Goal: Information Seeking & Learning: Learn about a topic

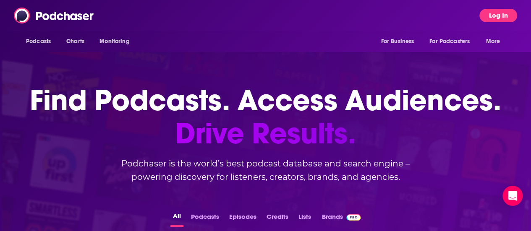
click at [505, 14] on button "Log In" at bounding box center [498, 15] width 38 height 13
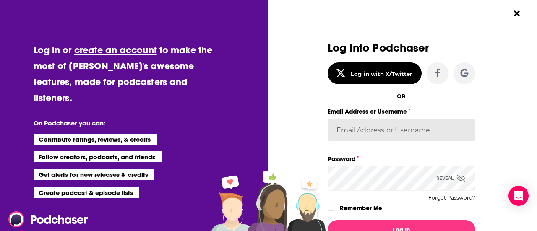
type input "[PERSON_NAME][EMAIL_ADDRESS][PERSON_NAME][DOMAIN_NAME]"
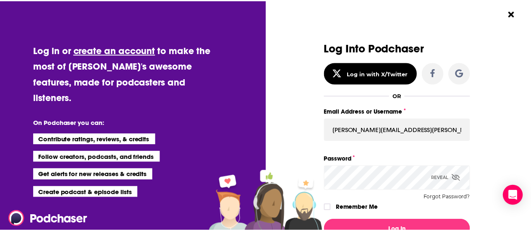
scroll to position [84, 0]
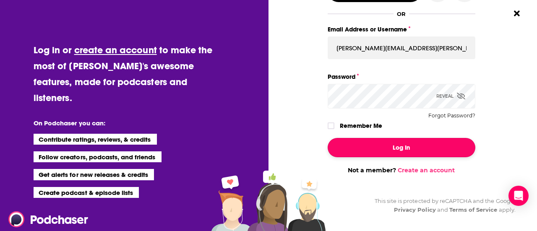
click at [376, 149] on button "Log In" at bounding box center [402, 147] width 148 height 19
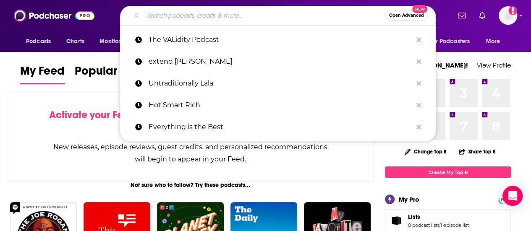
click at [174, 15] on input "Search podcasts, credits, & more..." at bounding box center [264, 15] width 242 height 13
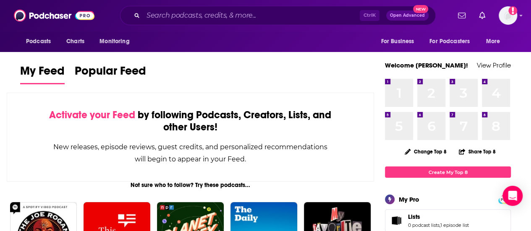
click at [184, 23] on div "Ctrl K Open Advanced New" at bounding box center [277, 15] width 315 height 19
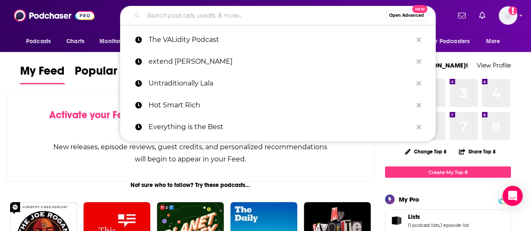
click at [182, 16] on input "Search podcasts, credits, & more..." at bounding box center [264, 15] width 242 height 13
paste input "[URL][DOMAIN_NAME]"
type input "[URL][DOMAIN_NAME]"
click at [182, 16] on input "Search podcasts, credits, & more..." at bounding box center [264, 15] width 242 height 13
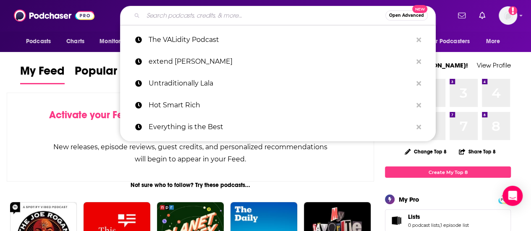
paste input "[PERSON_NAME] Uncensored"
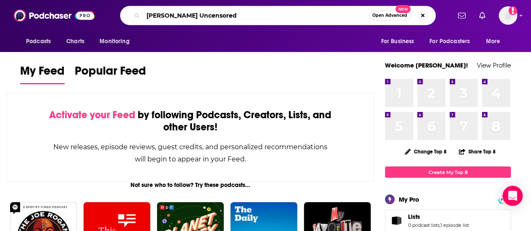
type input "[PERSON_NAME] Uncensored"
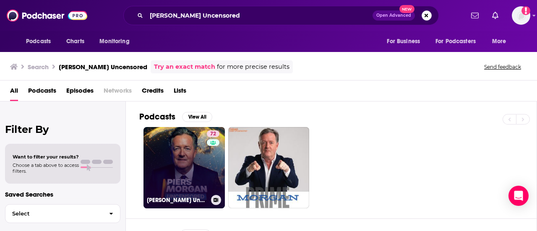
click at [183, 150] on link "72 [PERSON_NAME] Uncensored" at bounding box center [183, 167] width 81 height 81
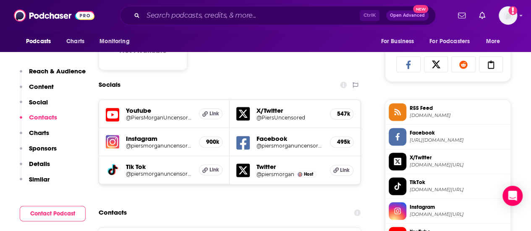
scroll to position [587, 0]
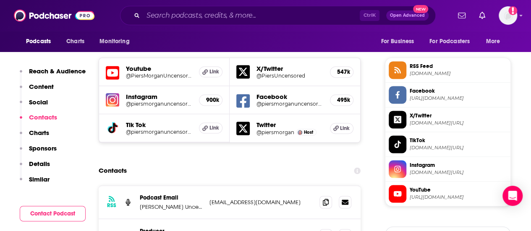
click at [444, 194] on span "YouTube" at bounding box center [457, 190] width 97 height 8
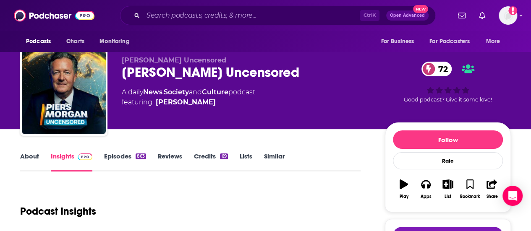
scroll to position [0, 0]
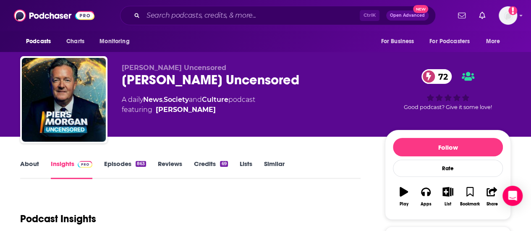
click at [28, 166] on link "About" at bounding box center [29, 169] width 19 height 19
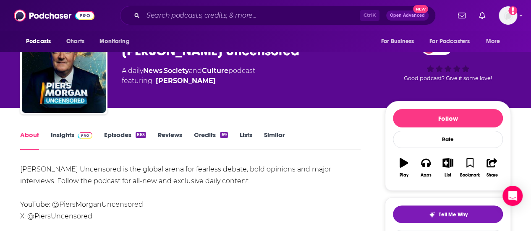
scroll to position [126, 0]
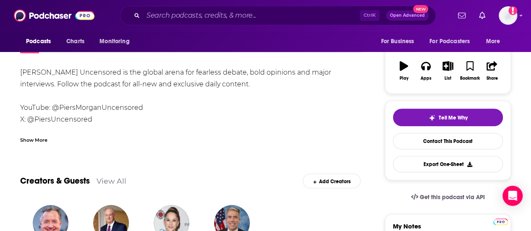
click at [31, 140] on div "Show More" at bounding box center [33, 139] width 27 height 8
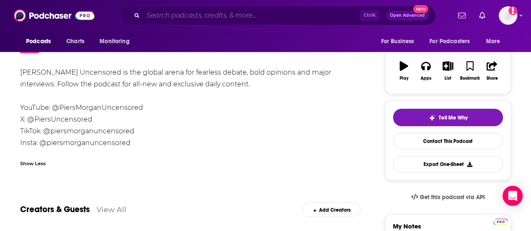
click at [239, 10] on input "Search podcasts, credits, & more..." at bounding box center [251, 15] width 216 height 13
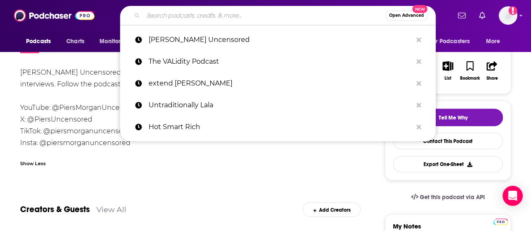
paste input "Well Enough - LAUNCHED [DATE]"
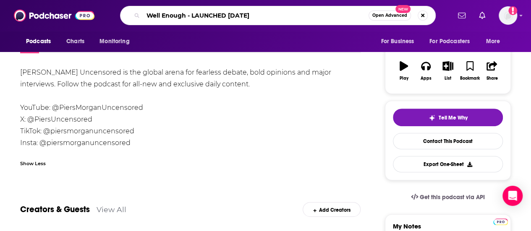
drag, startPoint x: 184, startPoint y: 19, endPoint x: 294, endPoint y: 14, distance: 110.8
click at [294, 14] on input "Well Enough - LAUNCHED [DATE]" at bounding box center [255, 15] width 225 height 13
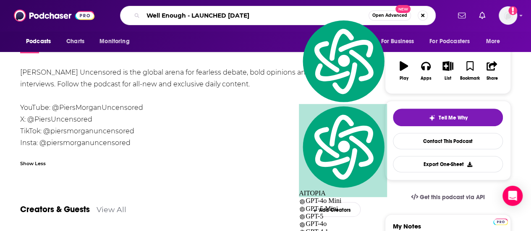
type input "Well Enough"
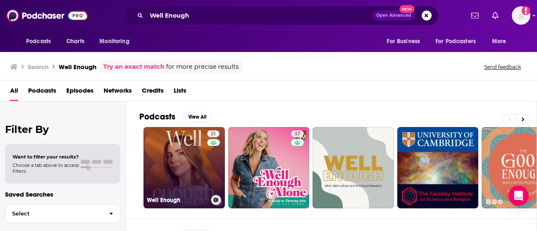
click at [164, 156] on link "21 Well Enough" at bounding box center [183, 167] width 81 height 81
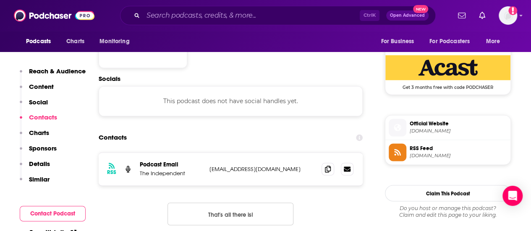
scroll to position [629, 0]
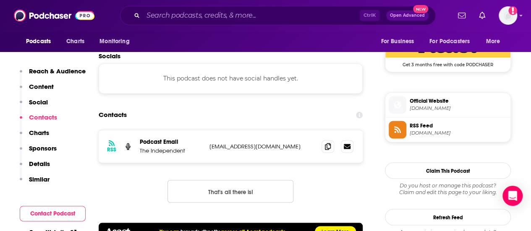
click at [434, 105] on span "Official Website" at bounding box center [457, 101] width 97 height 8
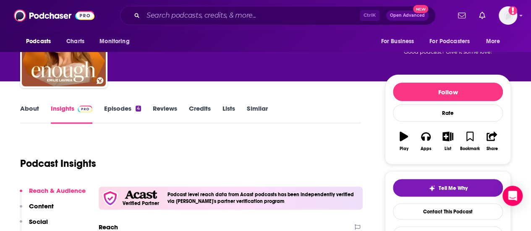
scroll to position [0, 0]
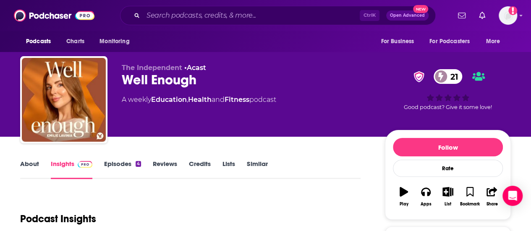
click at [104, 159] on div "About Insights Episodes 4 Reviews Credits Lists Similar" at bounding box center [190, 169] width 340 height 21
click at [134, 168] on link "Episodes 4" at bounding box center [122, 169] width 37 height 19
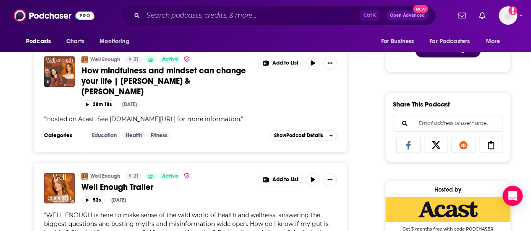
scroll to position [545, 0]
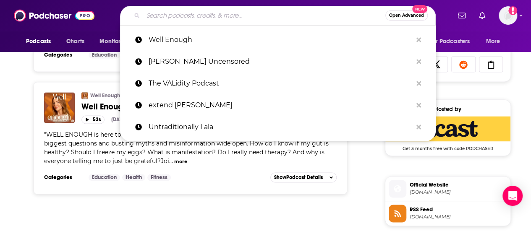
click at [243, 14] on input "Search podcasts, credits, & more..." at bounding box center [264, 15] width 242 height 13
paste input "Ruined By The Internet? - LAUNCHED [DATE]"
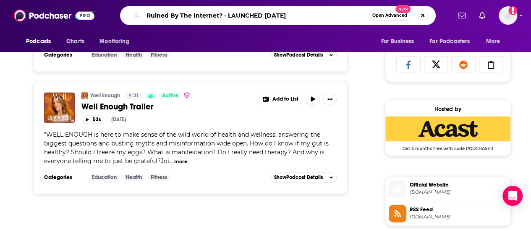
drag, startPoint x: 217, startPoint y: 15, endPoint x: 417, endPoint y: 13, distance: 199.6
click at [417, 13] on div "Ruined By The Internet? - LAUNCHED [DATE] Open Advanced New" at bounding box center [277, 15] width 315 height 19
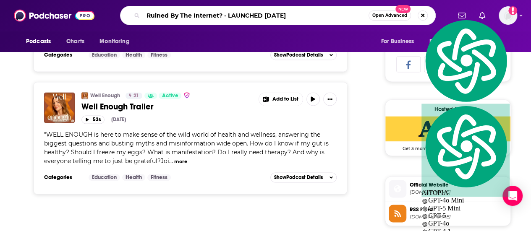
type input "Ruined By The Internet"
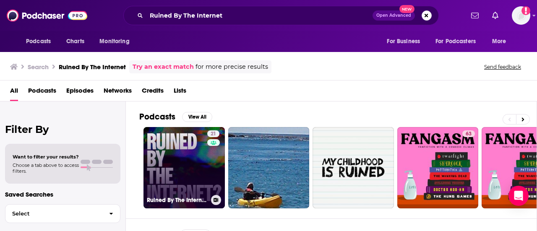
click at [168, 140] on link "21 Ruined By The Internet?" at bounding box center [183, 167] width 81 height 81
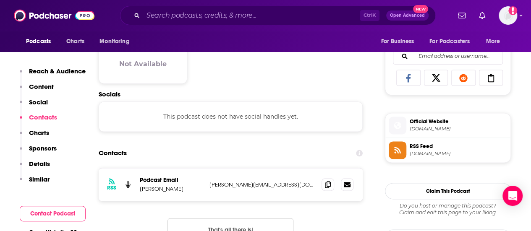
scroll to position [545, 0]
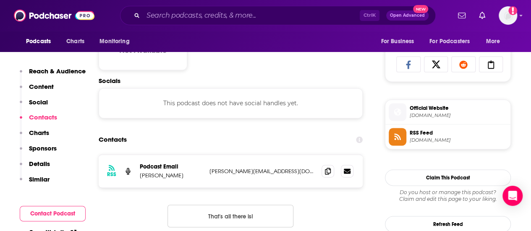
click at [419, 119] on span "[DOMAIN_NAME]" at bounding box center [457, 115] width 97 height 6
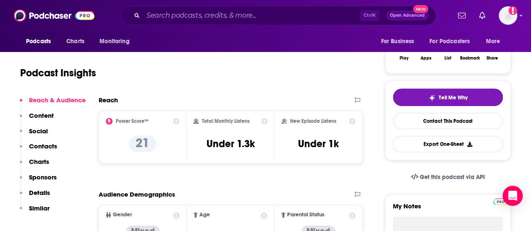
scroll to position [0, 0]
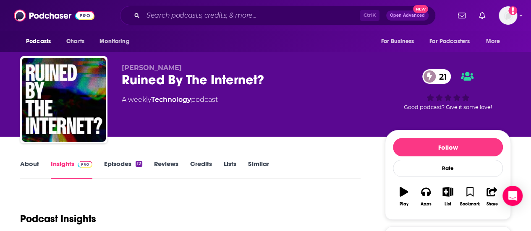
click at [34, 169] on link "About" at bounding box center [29, 169] width 19 height 19
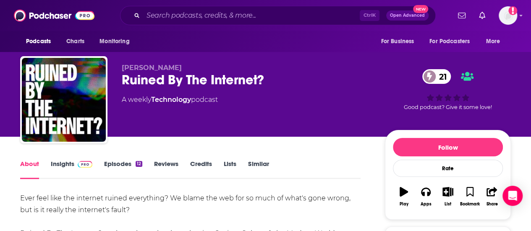
scroll to position [42, 0]
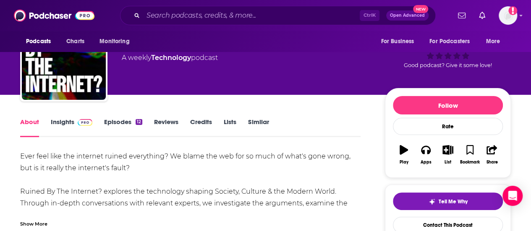
click at [86, 216] on div "Show More" at bounding box center [190, 220] width 340 height 14
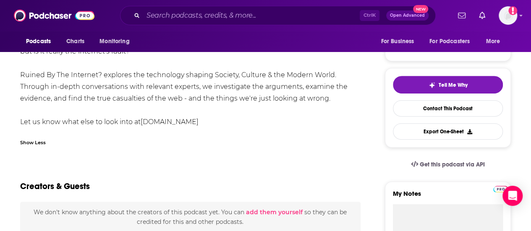
scroll to position [168, 0]
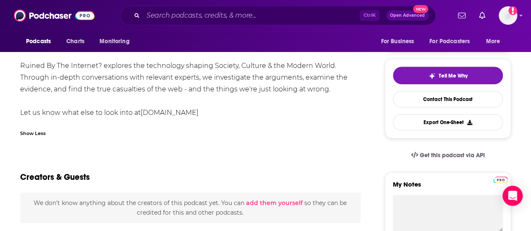
click at [152, 101] on div "Ever feel like the internet ruined everything? We blame the web for so much of …" at bounding box center [190, 72] width 340 height 94
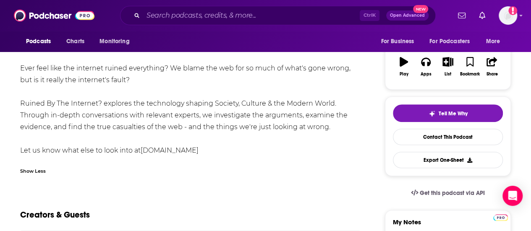
scroll to position [84, 0]
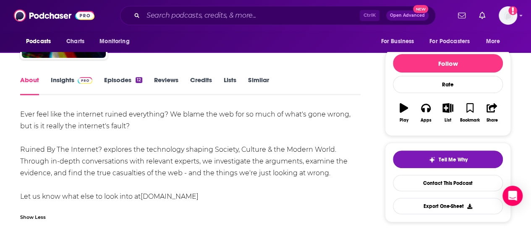
click at [104, 81] on link "Episodes 12" at bounding box center [123, 85] width 38 height 19
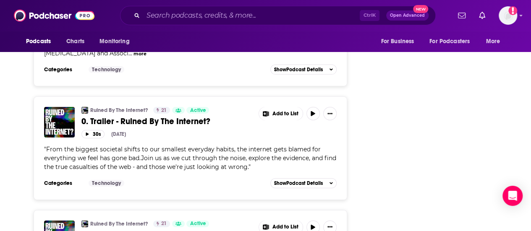
scroll to position [1468, 0]
